Goal: Task Accomplishment & Management: Complete application form

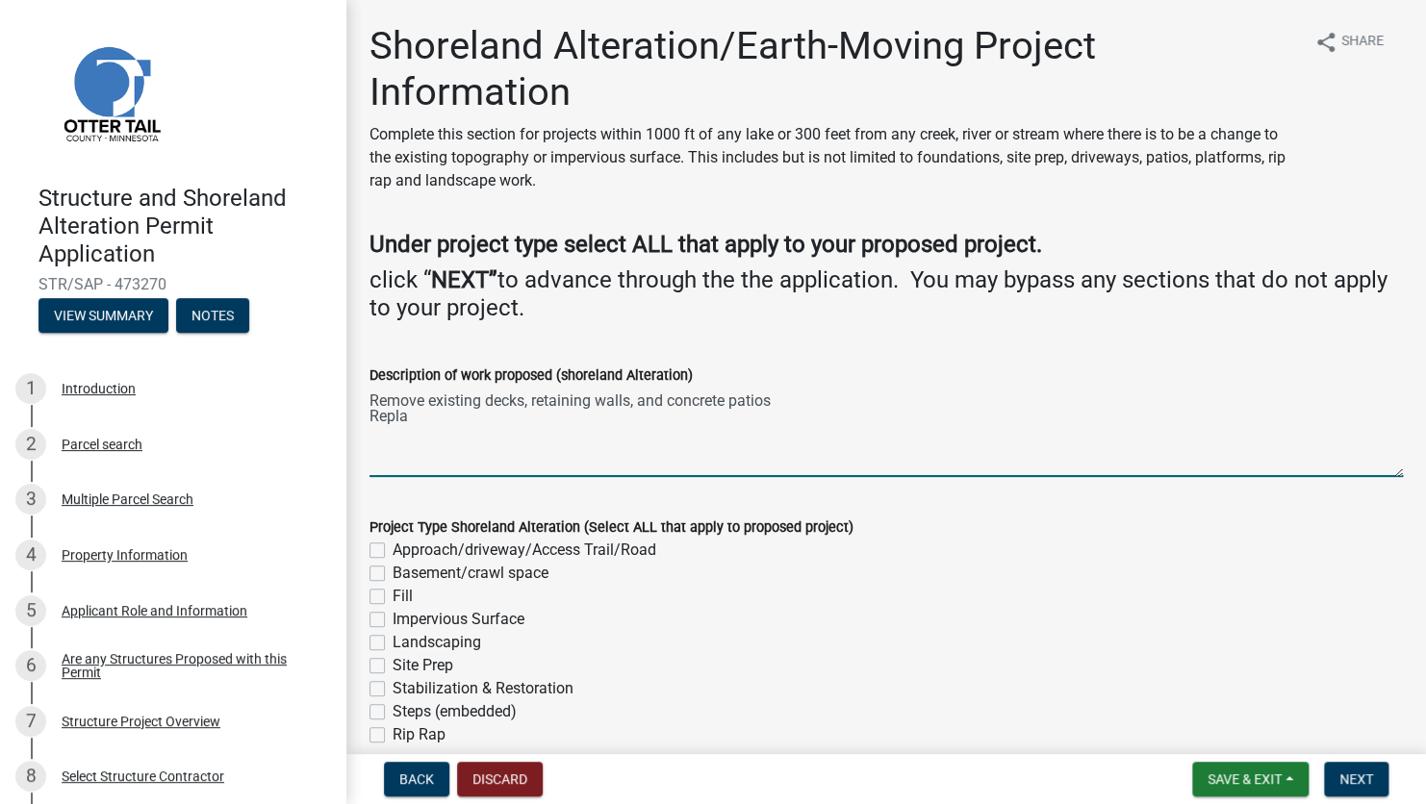
click at [461, 419] on textarea "Remove existing decks, retaining walls, and concrete patios Repla" at bounding box center [885, 432] width 1033 height 90
type textarea "Remove existing decks, retaining walls, and concrete patios Replace ground level"
click at [1252, 786] on span "Save & Exit" at bounding box center [1244, 778] width 74 height 15
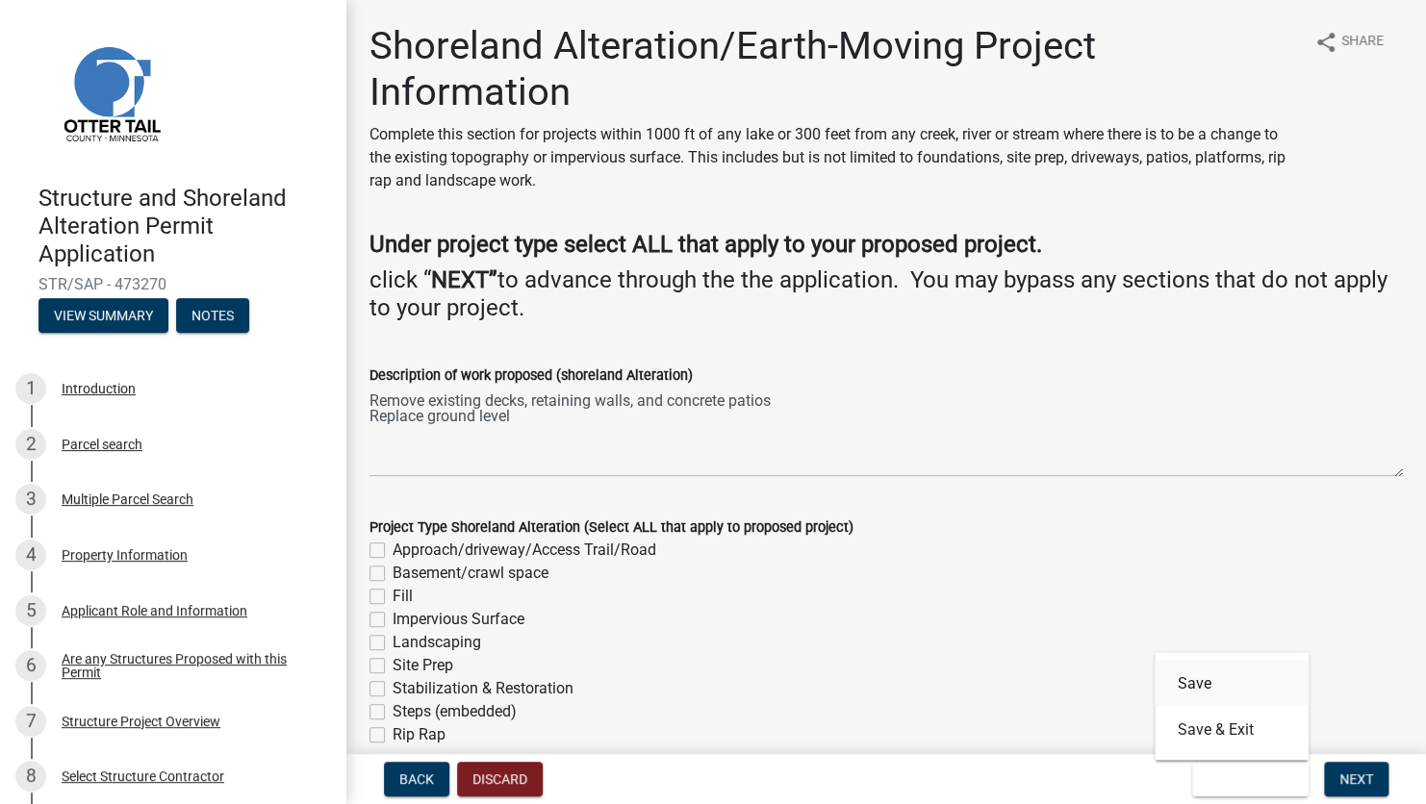
click at [1216, 693] on button "Save" at bounding box center [1231, 683] width 154 height 46
click at [417, 784] on span "Back" at bounding box center [416, 778] width 35 height 15
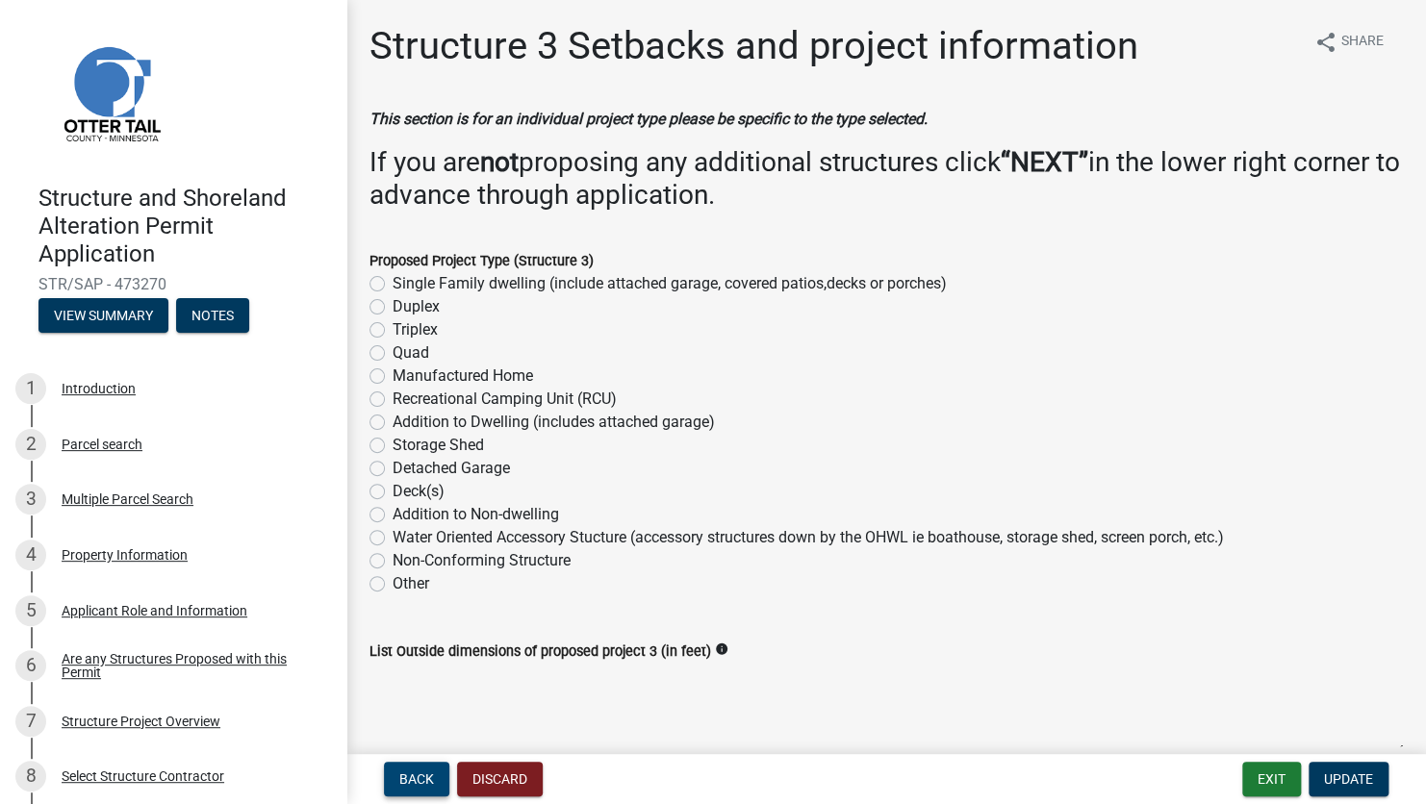
click at [425, 786] on span "Back" at bounding box center [416, 778] width 35 height 15
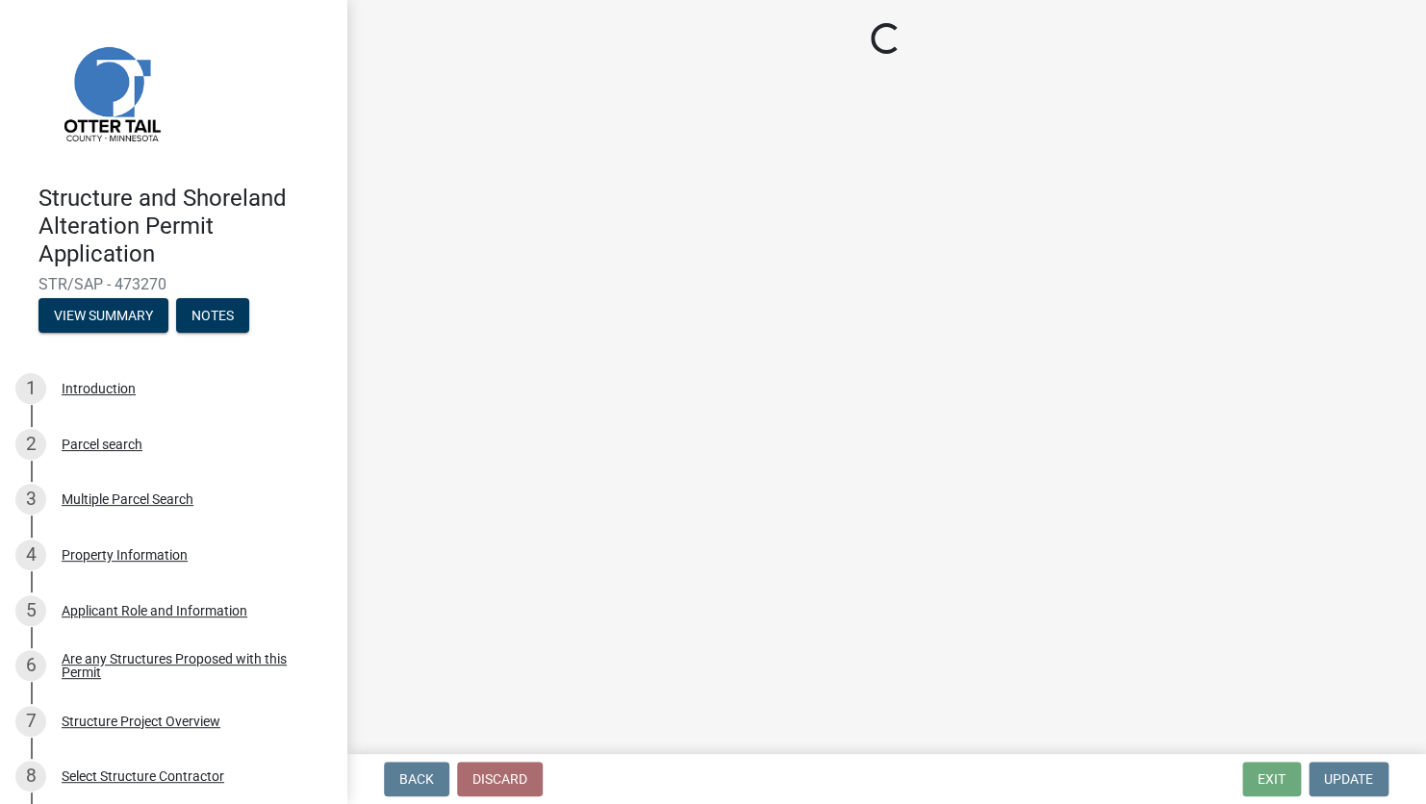
select select "c185e313-3403-4239-bd61-bb563c58a77a"
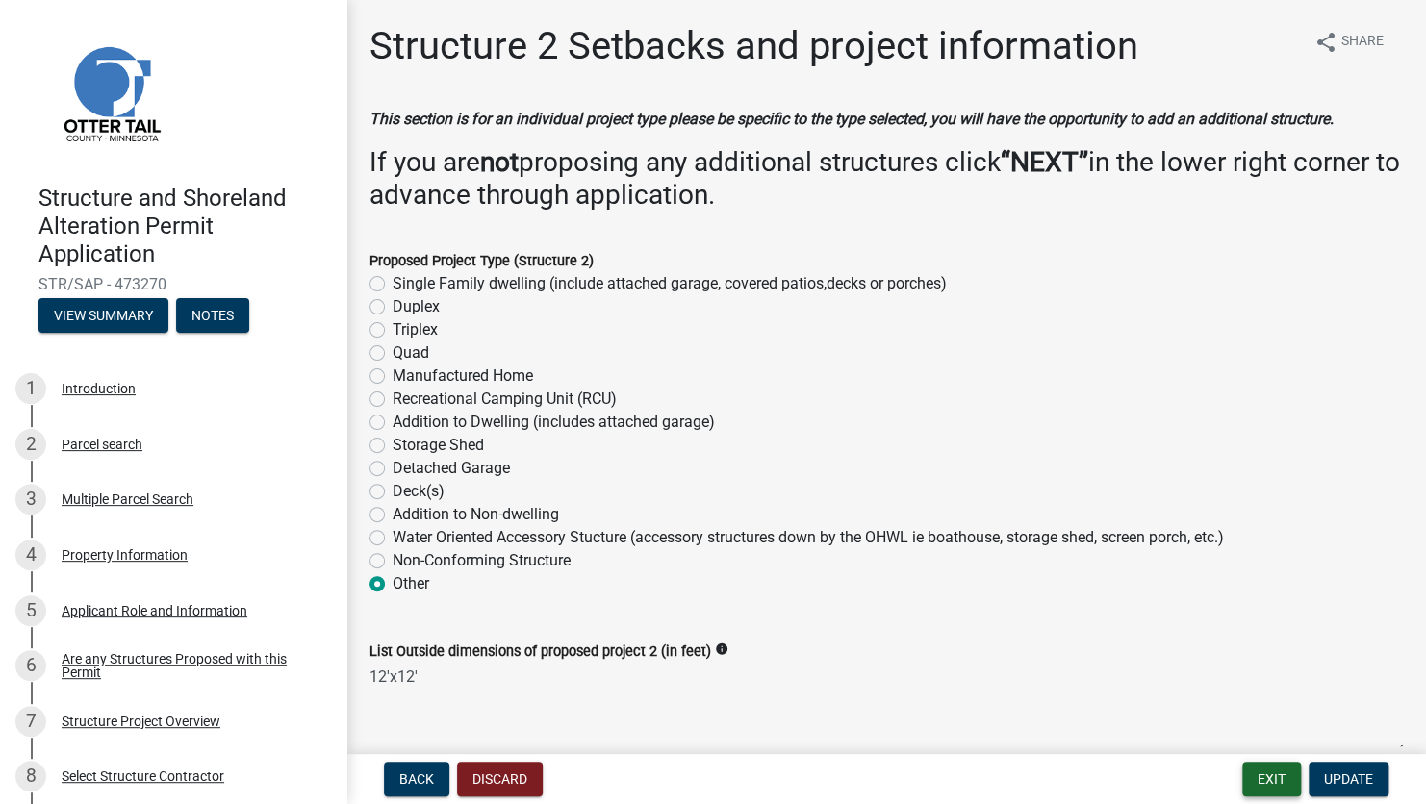
click at [1272, 785] on button "Exit" at bounding box center [1271, 779] width 59 height 35
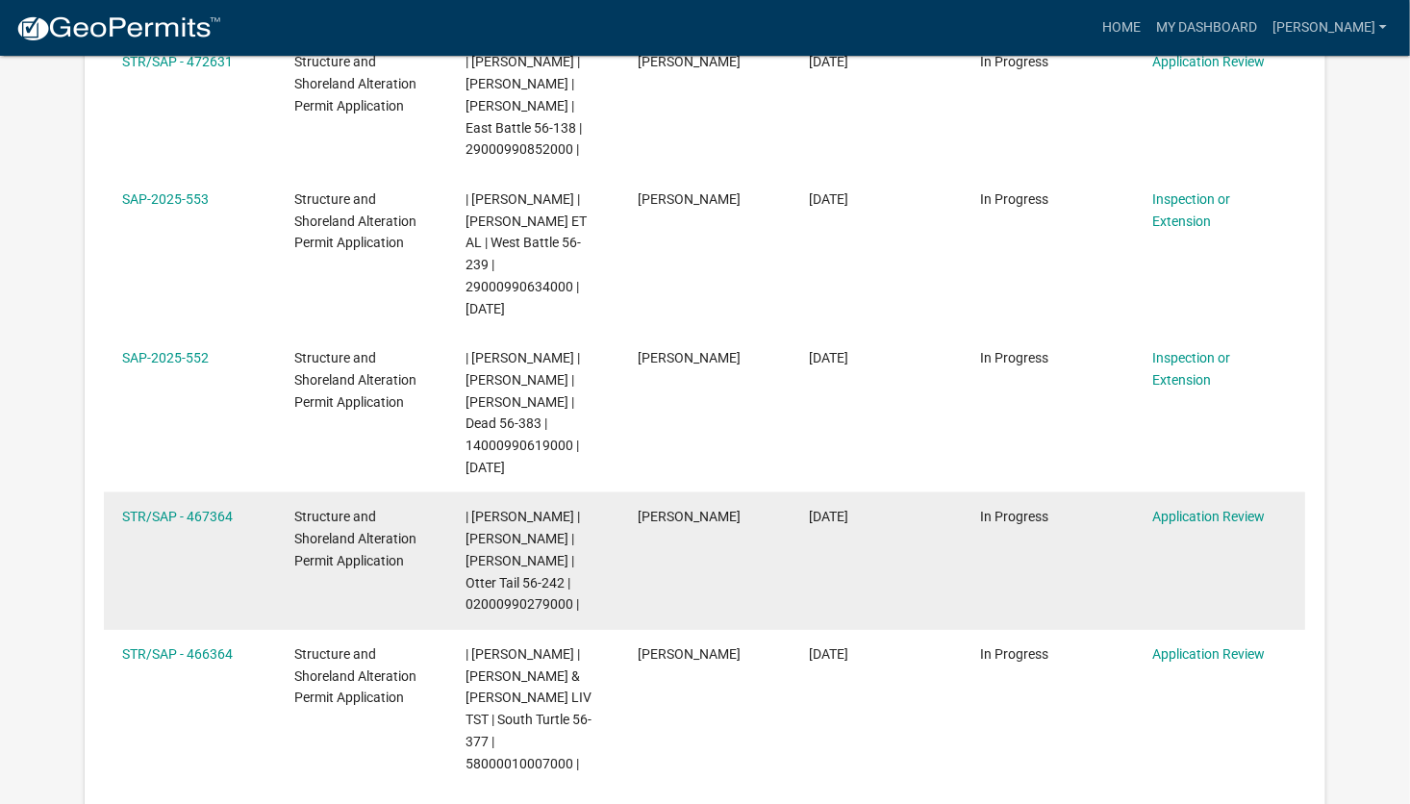
scroll to position [289, 0]
